Goal: Browse casually: Explore the website without a specific task or goal

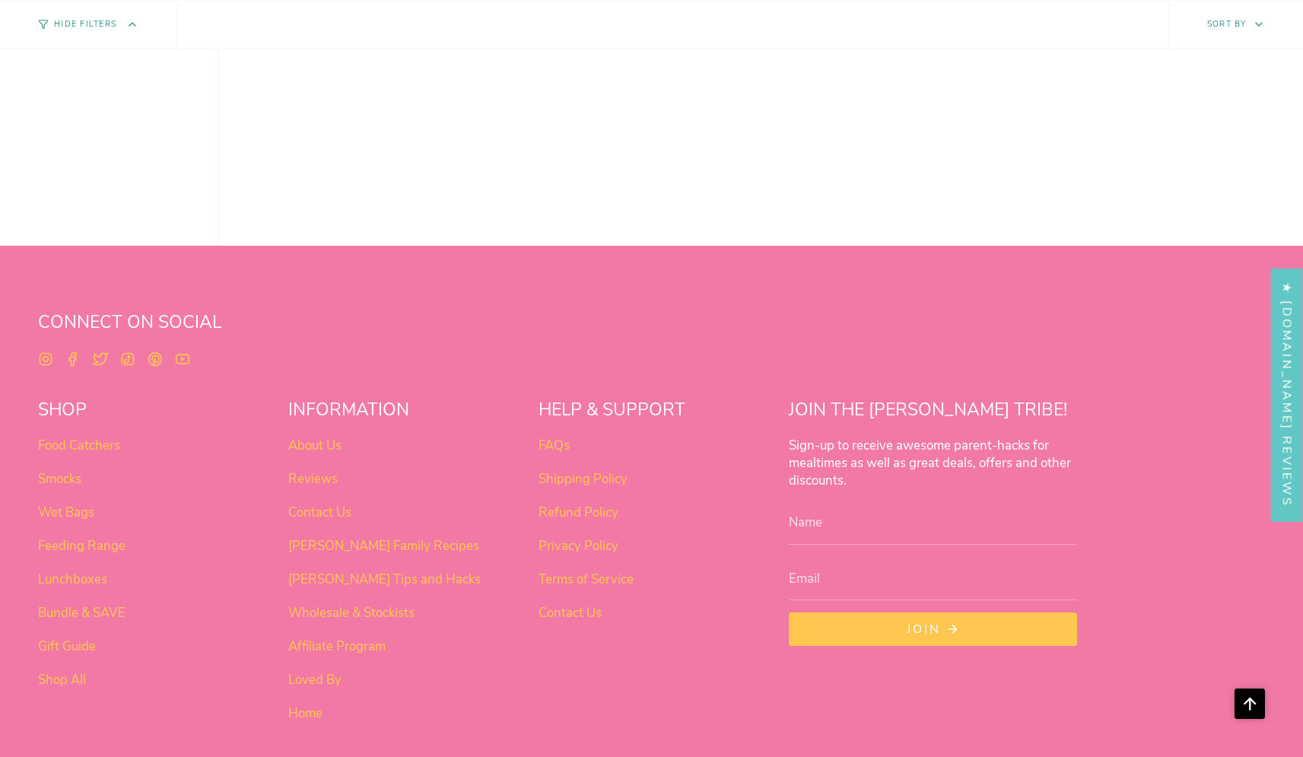
scroll to position [1262, 0]
